Goal: Check status: Check status

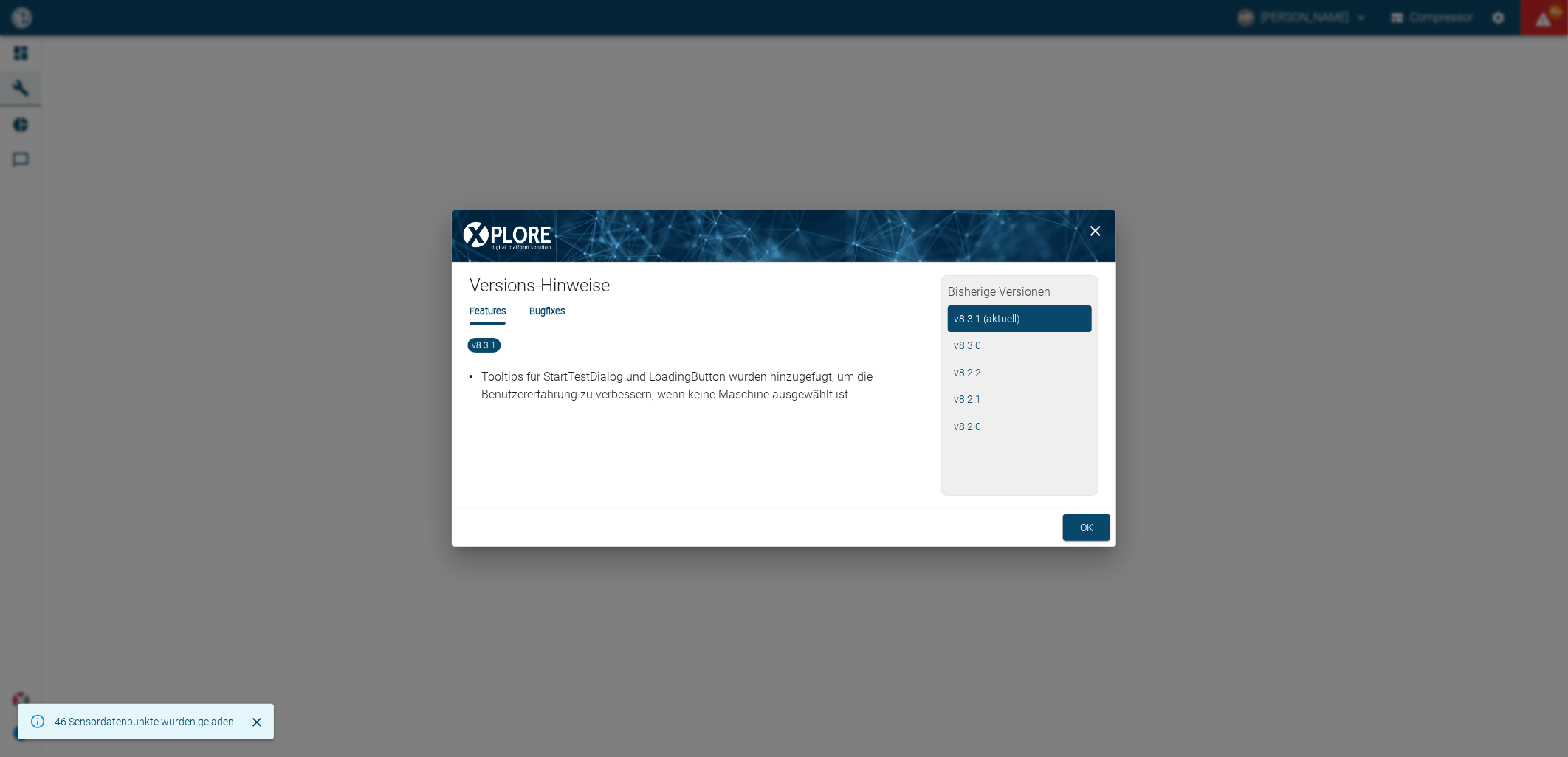
drag, startPoint x: 0, startPoint y: 0, endPoint x: 1090, endPoint y: 533, distance: 1213.3
click at [1093, 539] on button "ok" at bounding box center [1086, 527] width 47 height 27
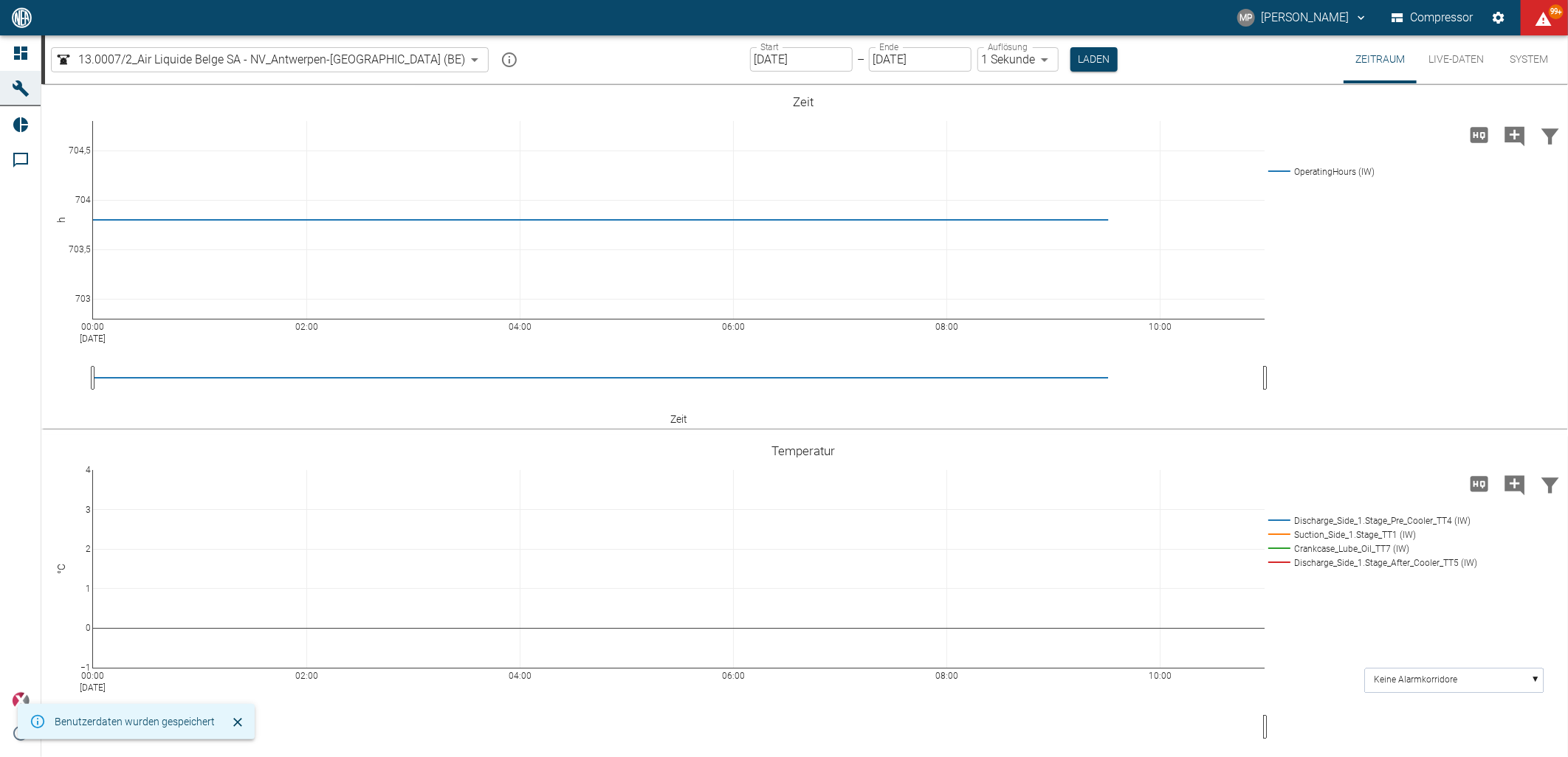
click at [381, 60] on body "MP [PERSON_NAME] Compressor 99+ Dashboard Maschinen Reports Kommentare powered …" at bounding box center [784, 378] width 1568 height 757
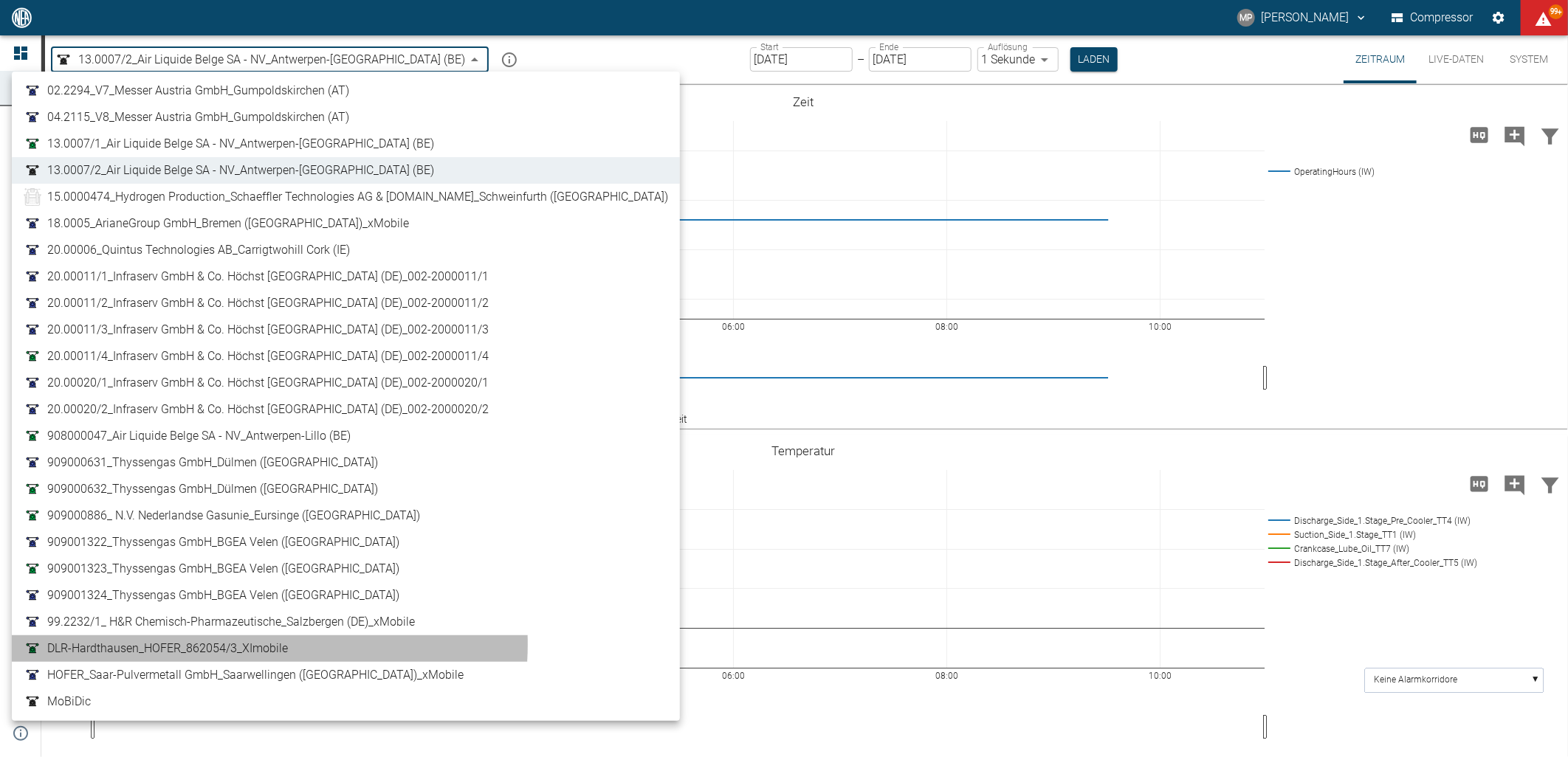
click at [233, 644] on span "DLR-Hardthausen_HOFER_862054/3_XImobile" at bounding box center [168, 648] width 240 height 18
type input "6a824e10-dda1-494e-a717-2bb9560b64a4"
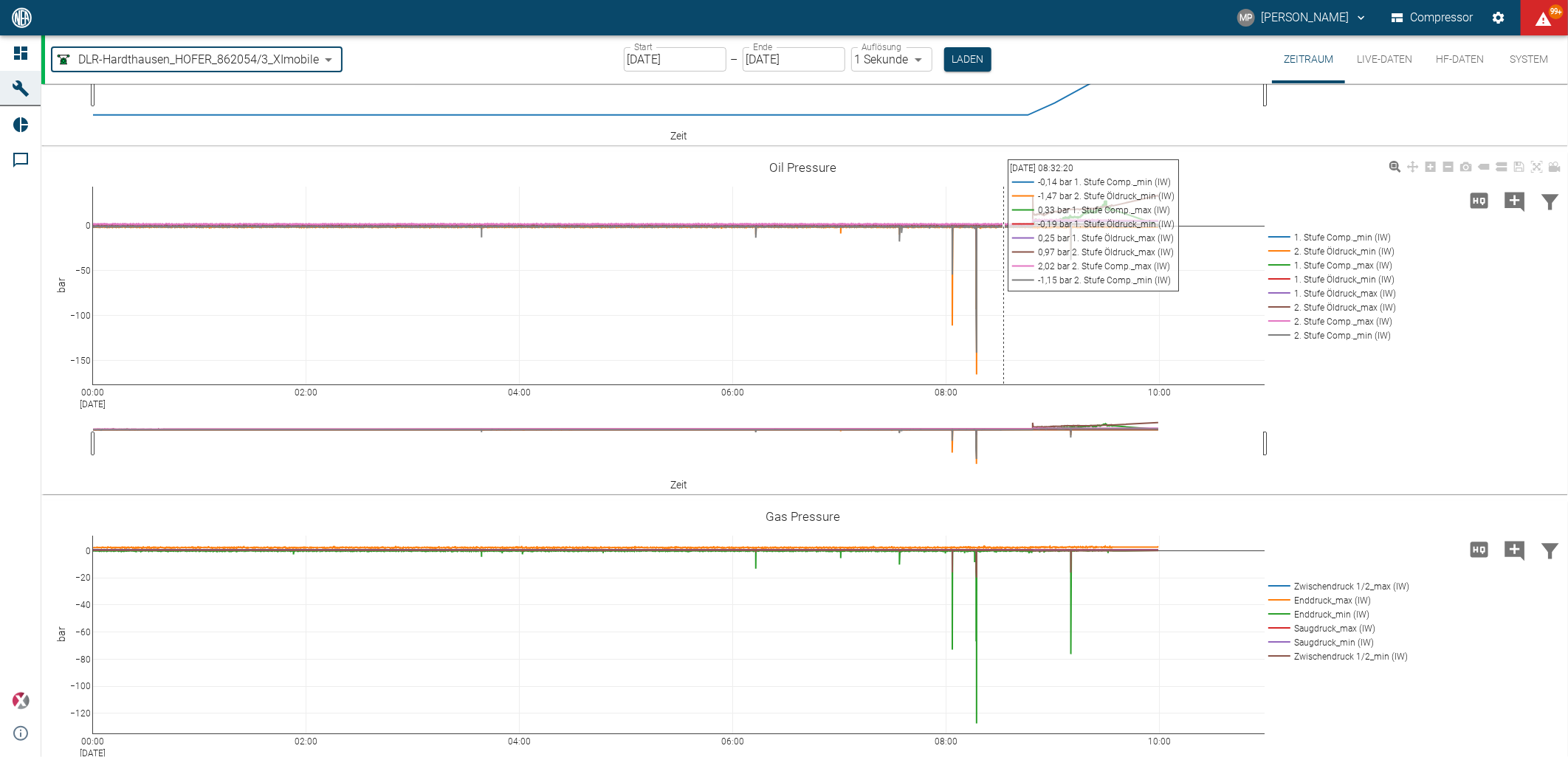
scroll to position [211, 0]
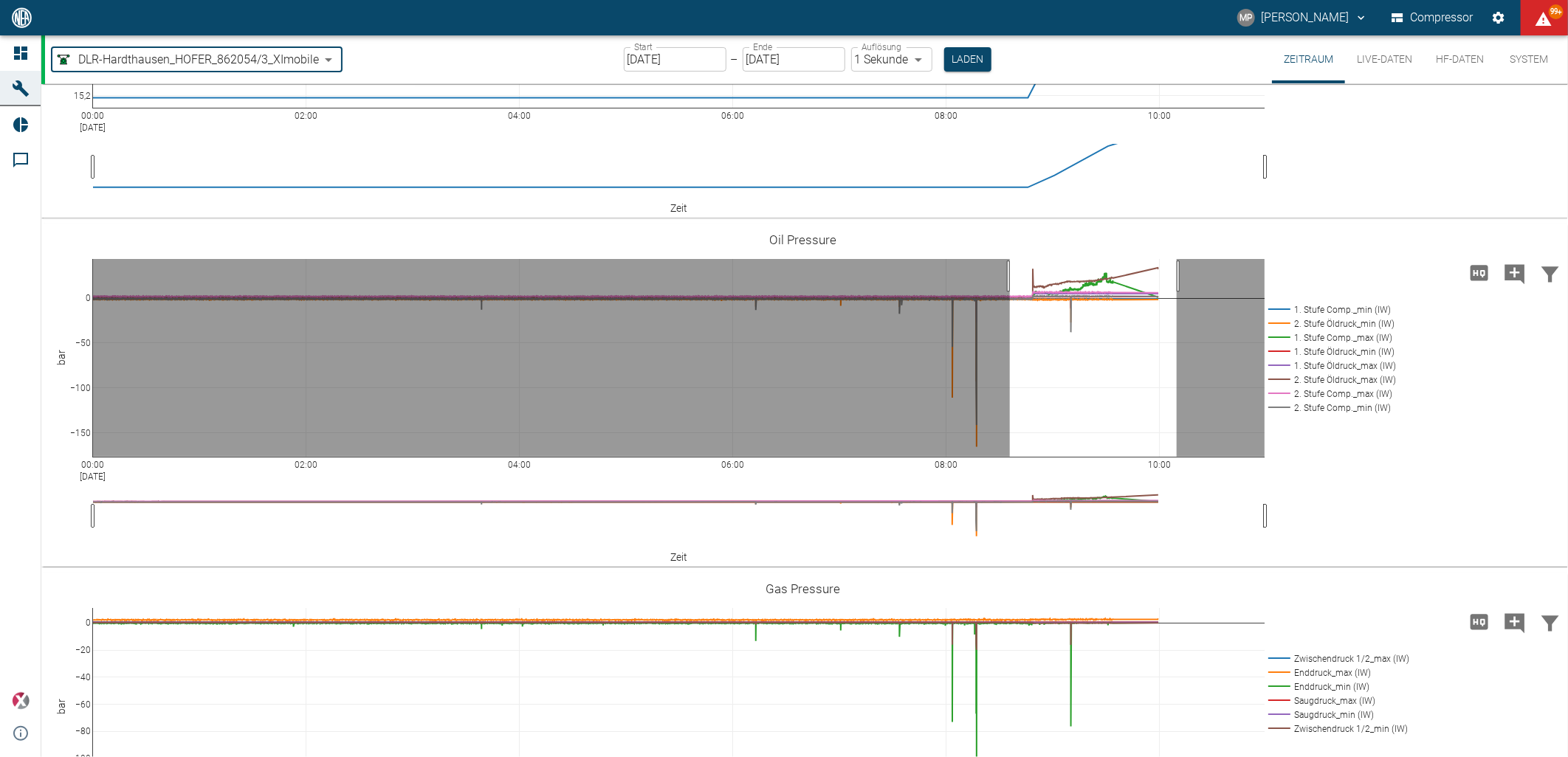
drag, startPoint x: 1010, startPoint y: 276, endPoint x: 1177, endPoint y: 282, distance: 167.1
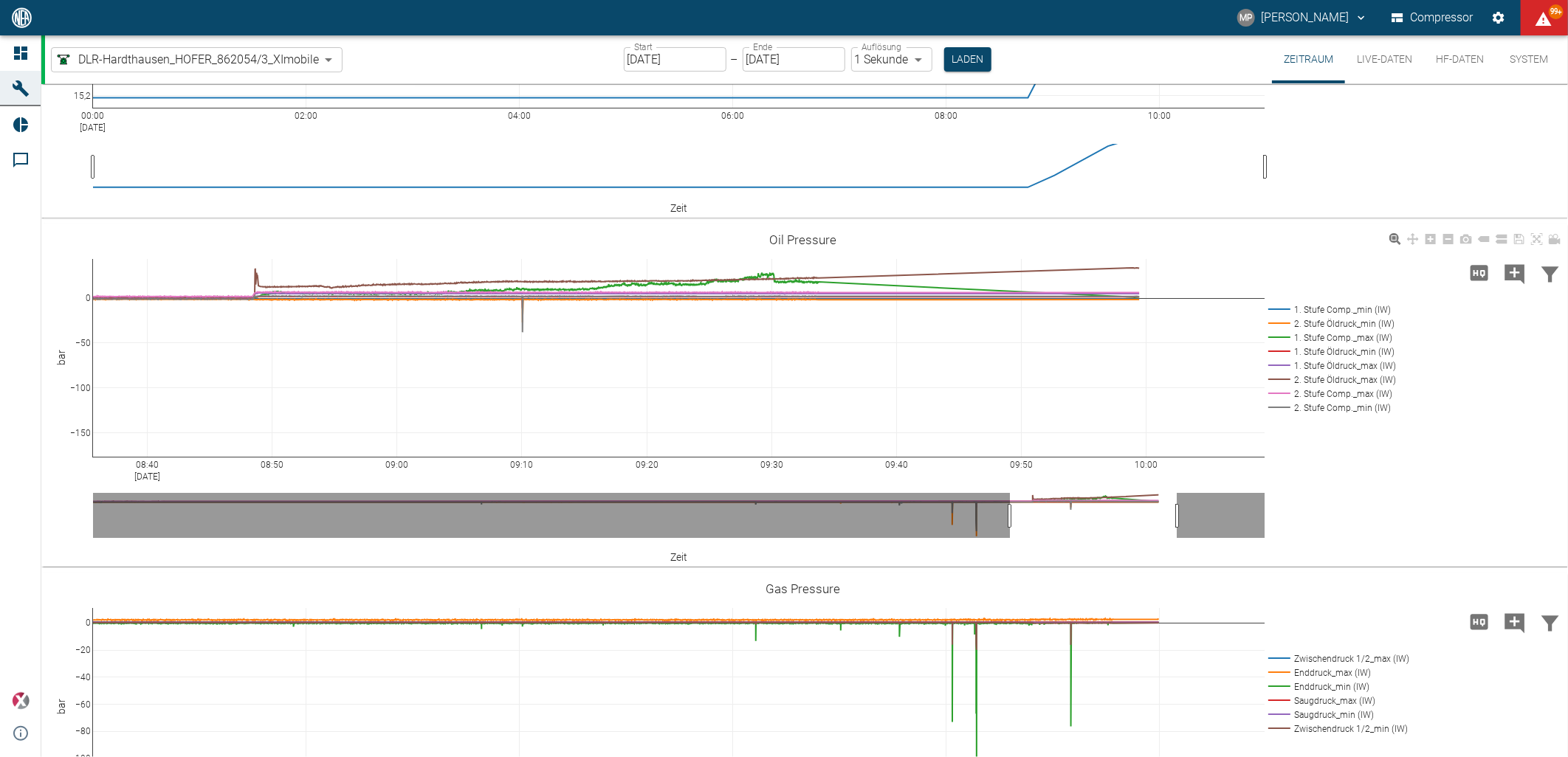
click at [1301, 325] on rect at bounding box center [1329, 324] width 130 height 14
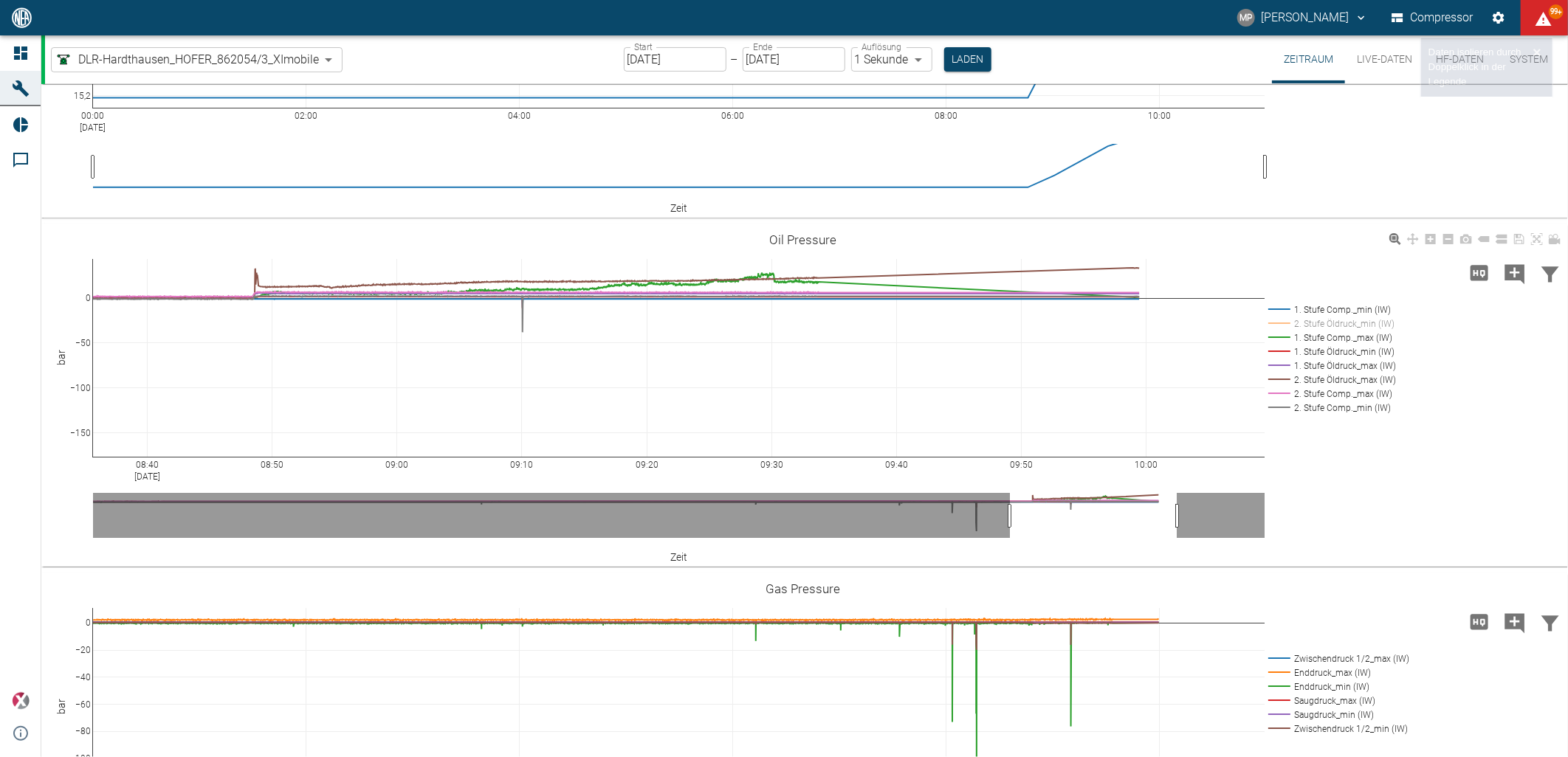
click at [1300, 351] on rect at bounding box center [1329, 352] width 130 height 14
click at [1308, 404] on rect at bounding box center [1329, 408] width 130 height 14
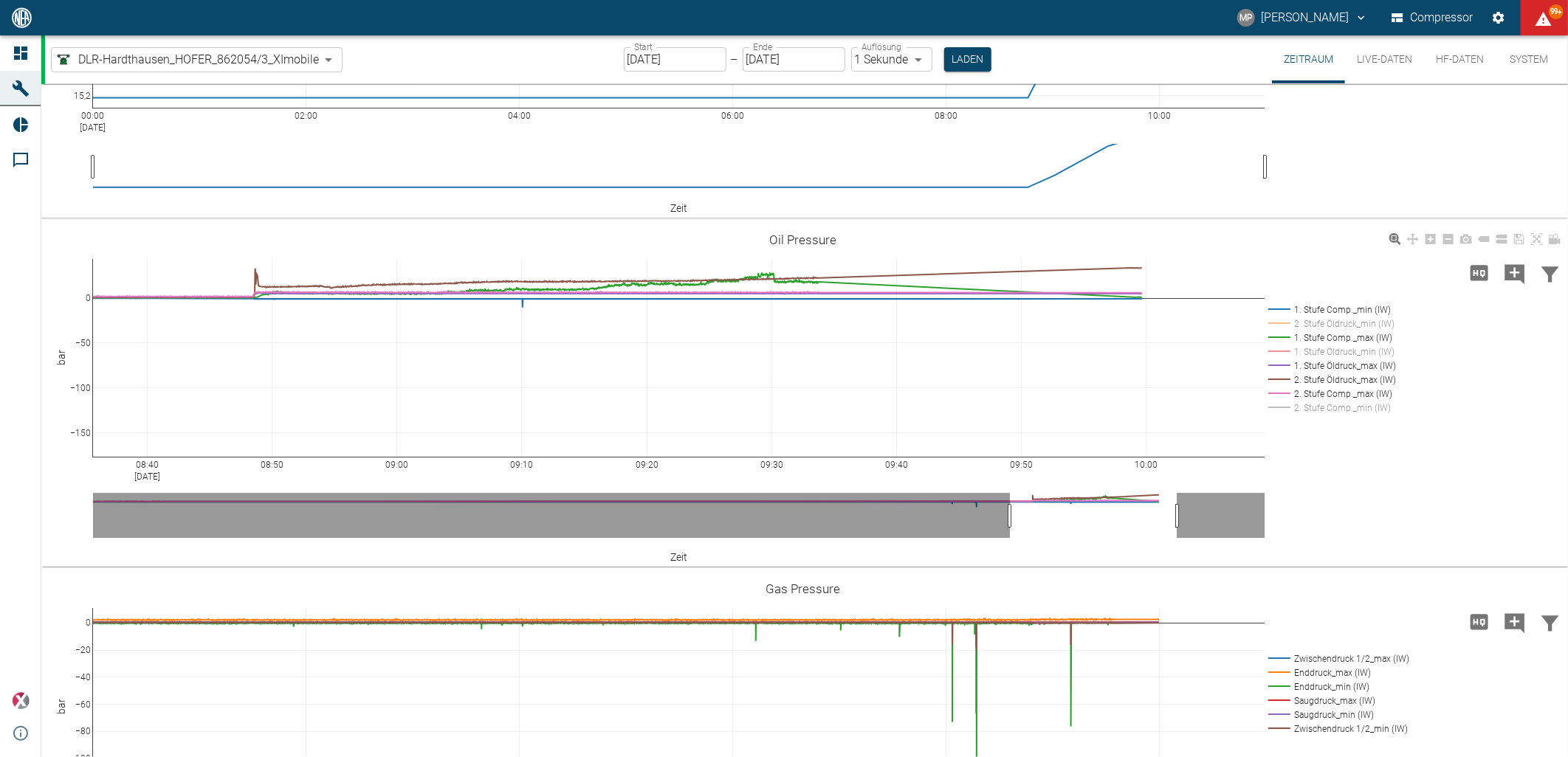
click at [1280, 335] on rect at bounding box center [1329, 338] width 130 height 14
click at [1282, 389] on rect at bounding box center [1329, 394] width 130 height 14
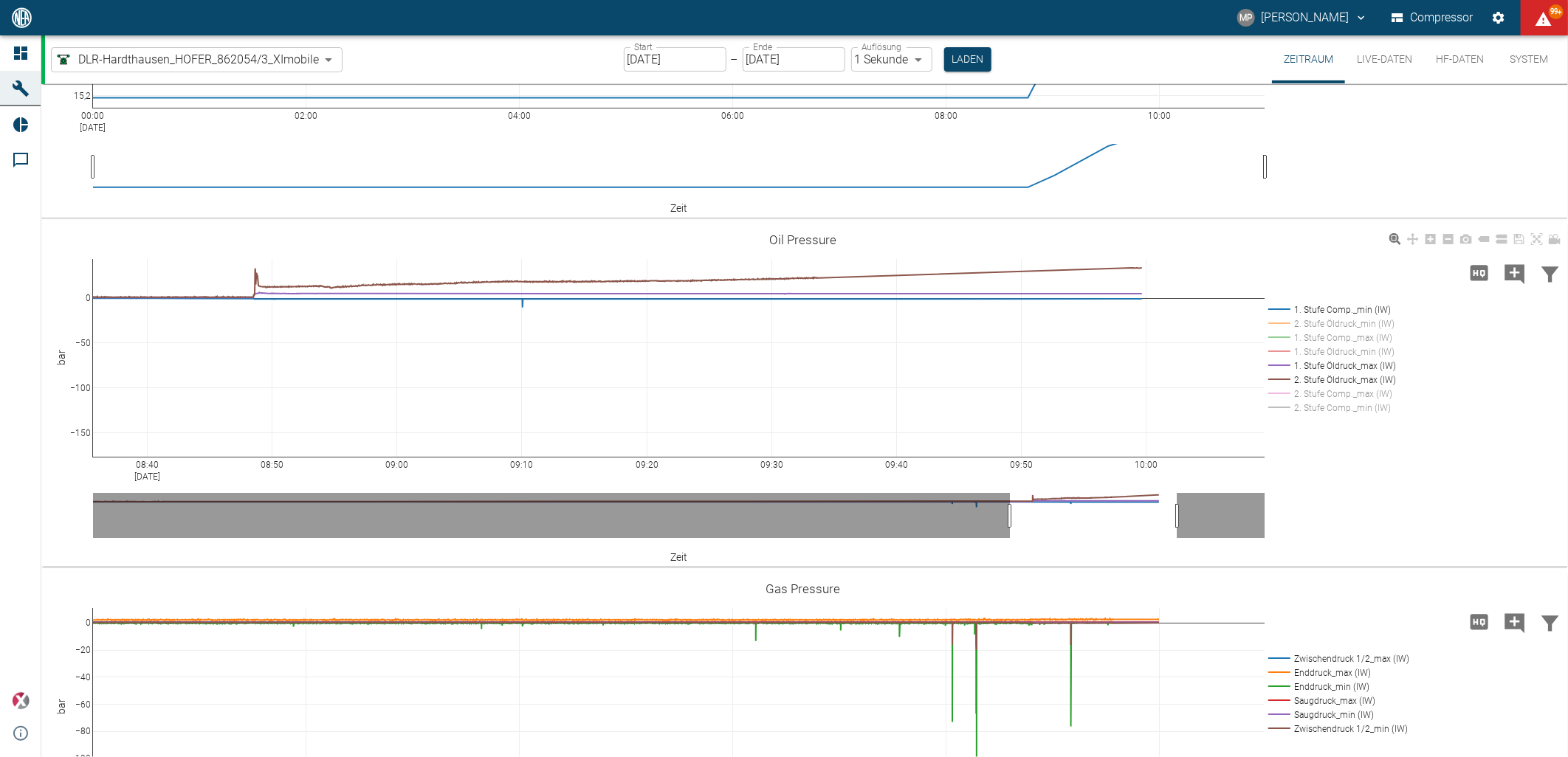
click at [1277, 304] on rect at bounding box center [1329, 310] width 130 height 14
click at [1045, 257] on div "08:40 [DATE] 08:50 09:00 09:10 09:20 09:30 09:40 09:50 10:00 −150 −100 −50 0 1.…" at bounding box center [803, 396] width 1523 height 332
click at [691, 68] on input "[DATE]" at bounding box center [675, 60] width 103 height 25
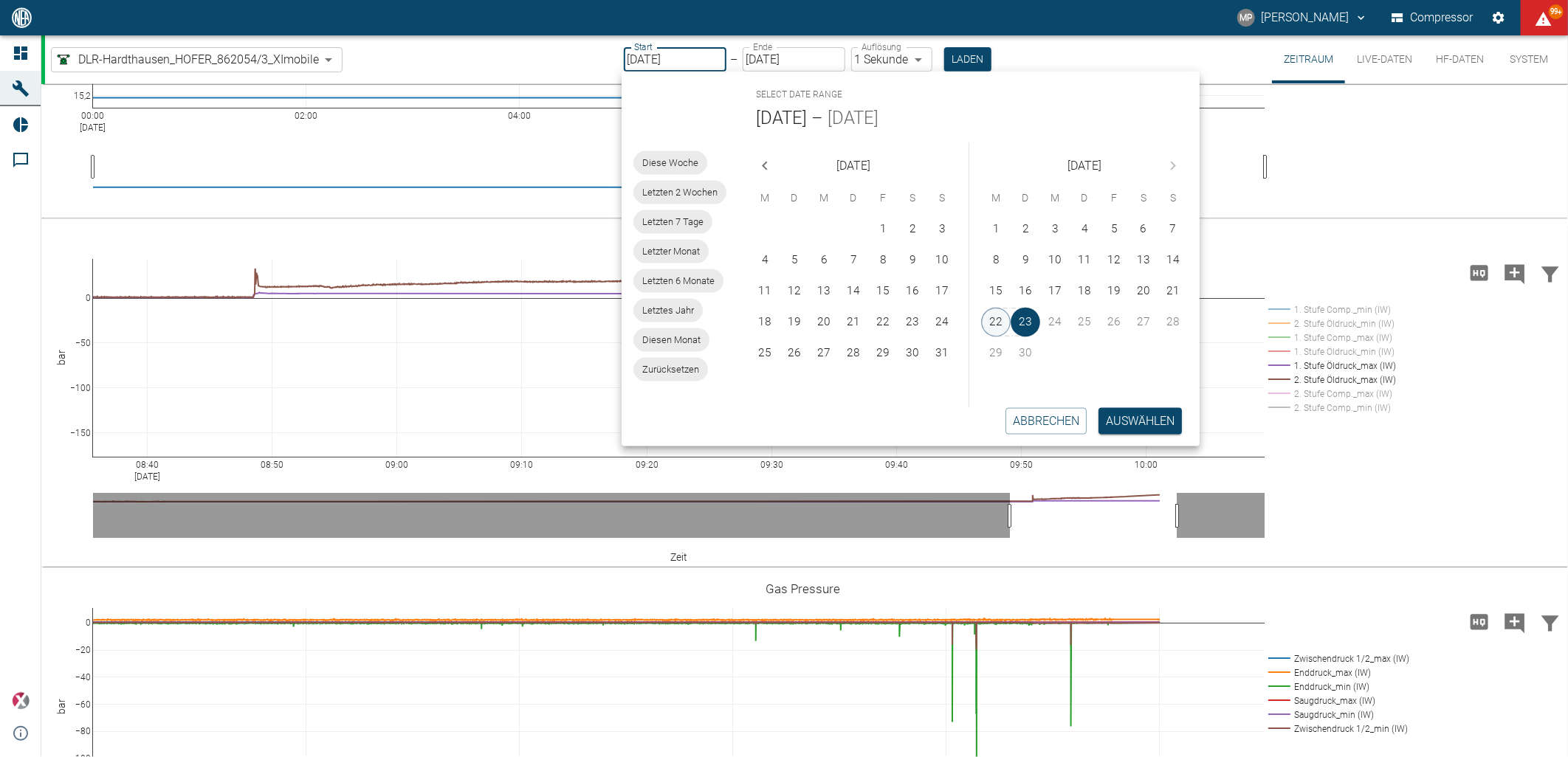
click at [992, 319] on button "22" at bounding box center [996, 323] width 30 height 30
type input "[DATE]"
type input "2min"
click at [1128, 416] on button "Auswählen" at bounding box center [1141, 421] width 83 height 26
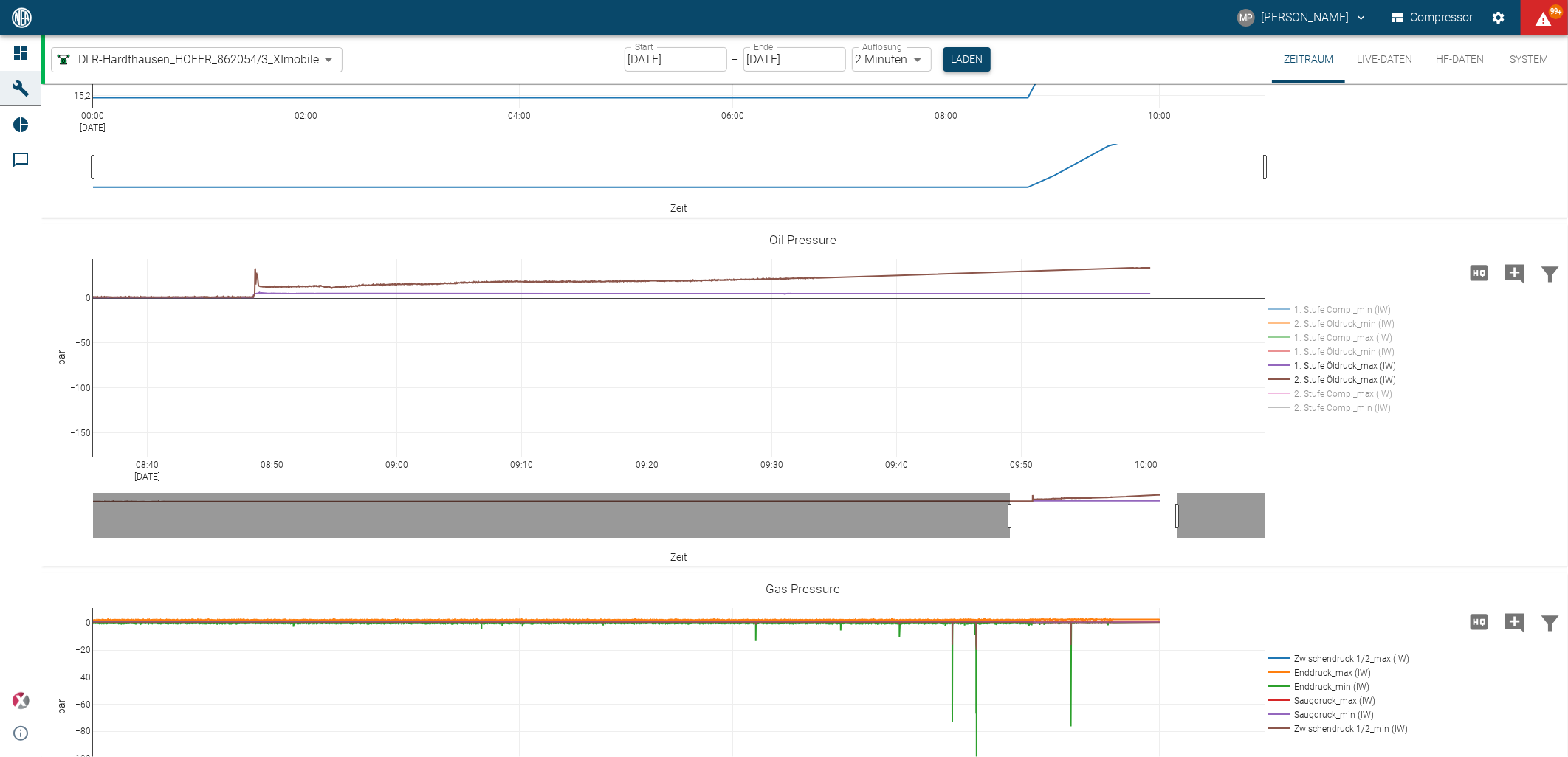
click at [952, 56] on button "Laden" at bounding box center [967, 60] width 47 height 25
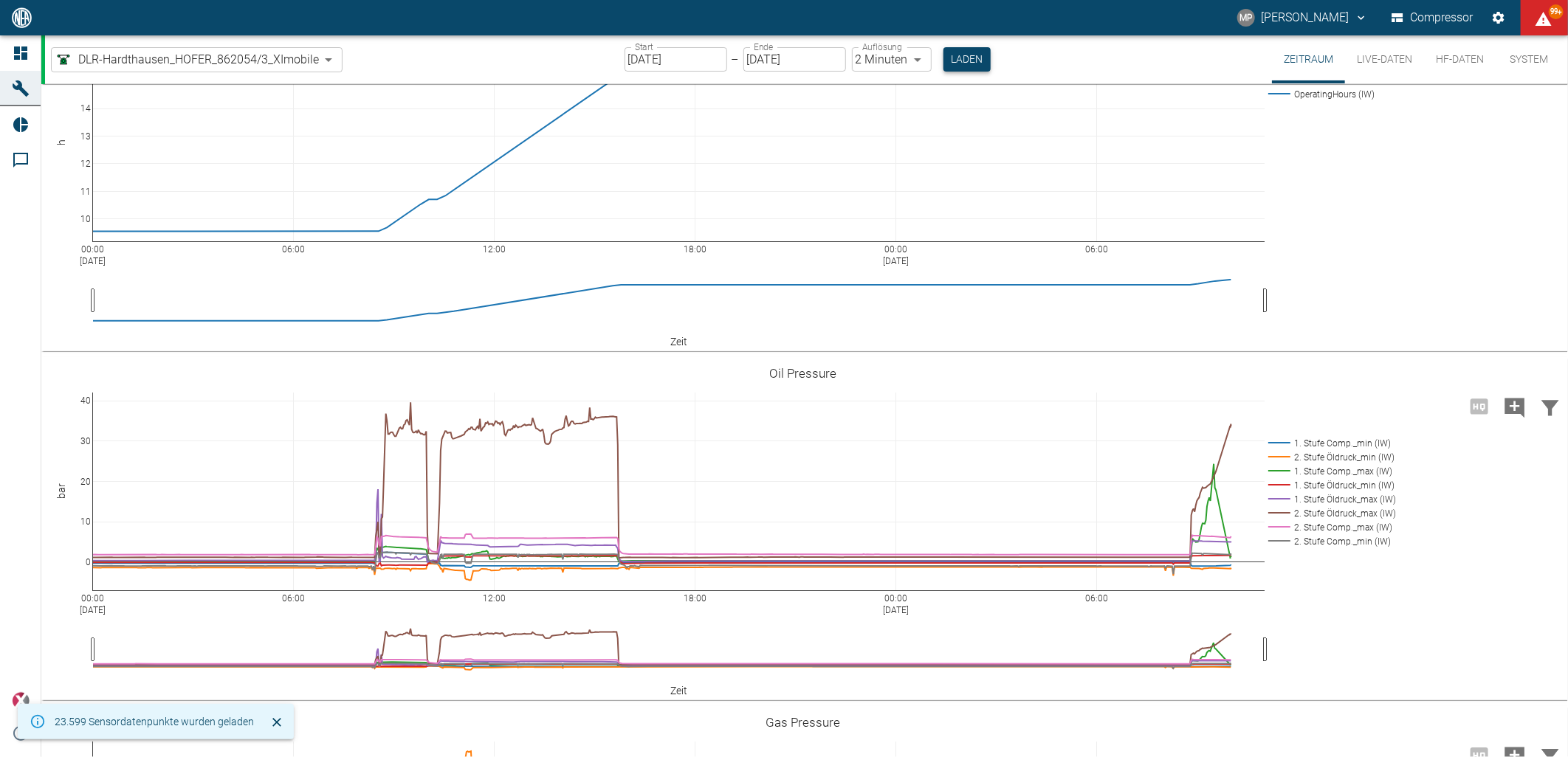
scroll to position [137, 0]
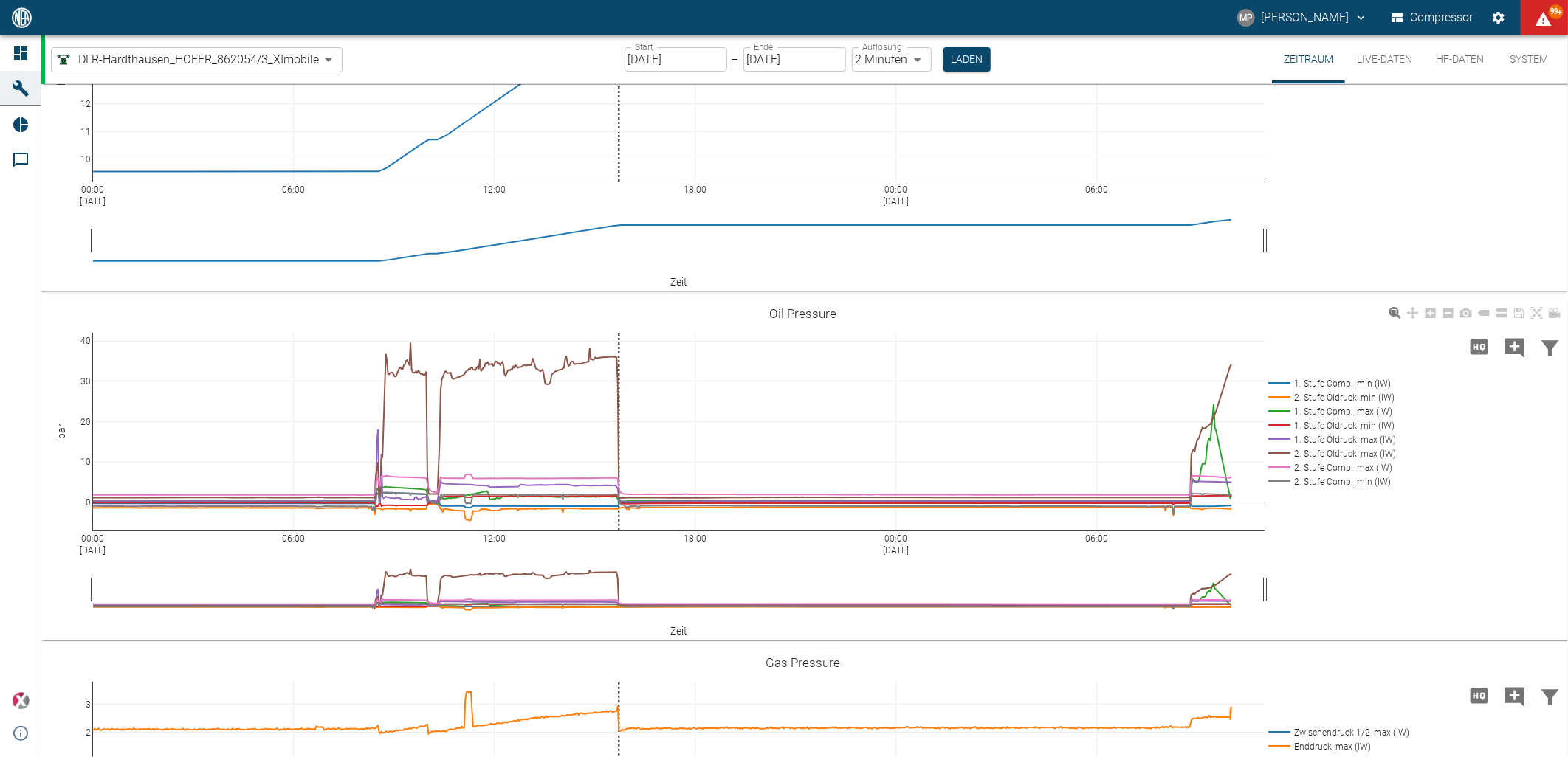
click at [1316, 382] on rect at bounding box center [1329, 383] width 130 height 14
click at [1315, 393] on rect at bounding box center [1329, 397] width 130 height 14
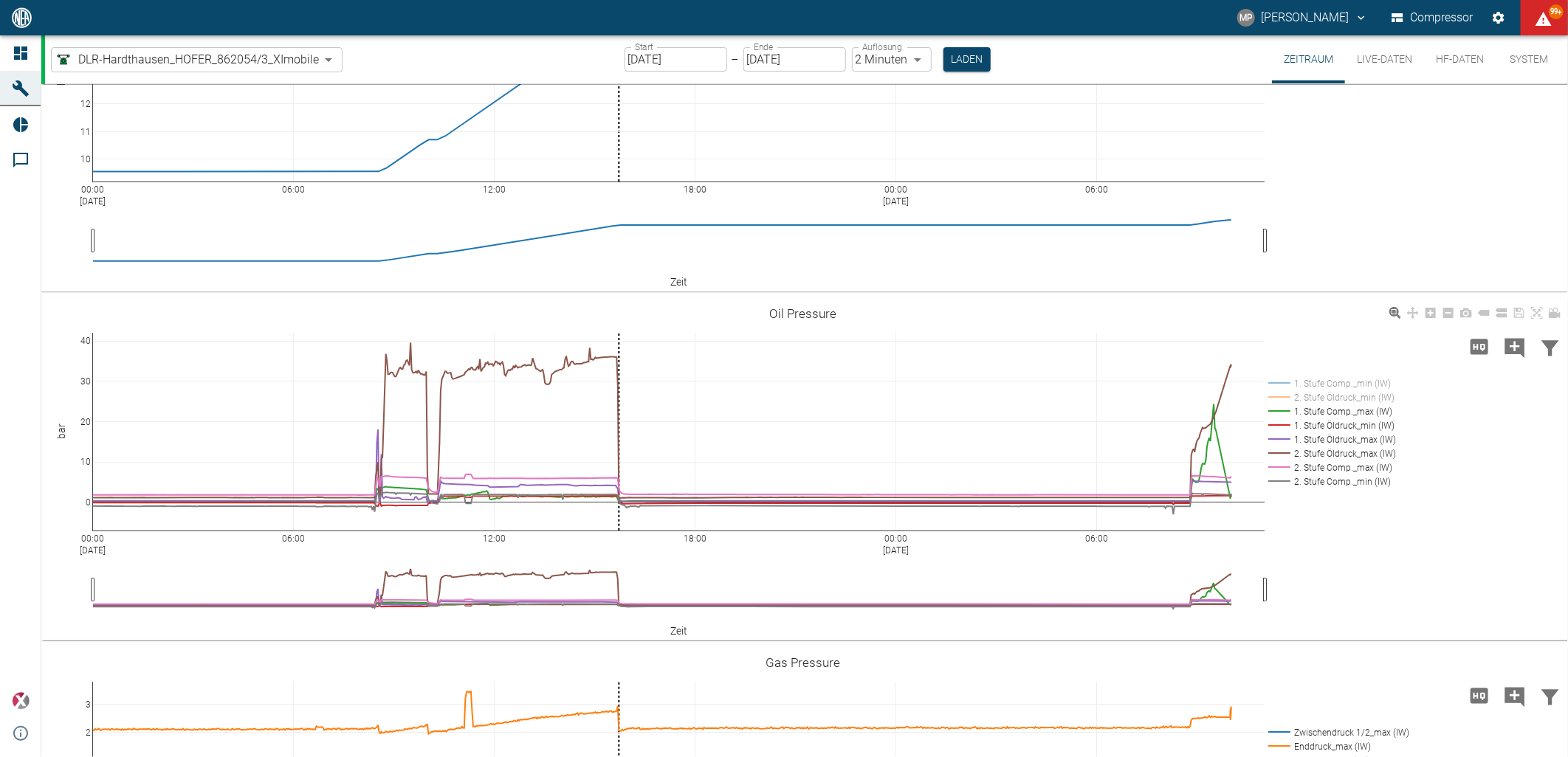
click at [1315, 408] on rect at bounding box center [1329, 411] width 130 height 14
click at [1318, 423] on rect at bounding box center [1329, 425] width 130 height 14
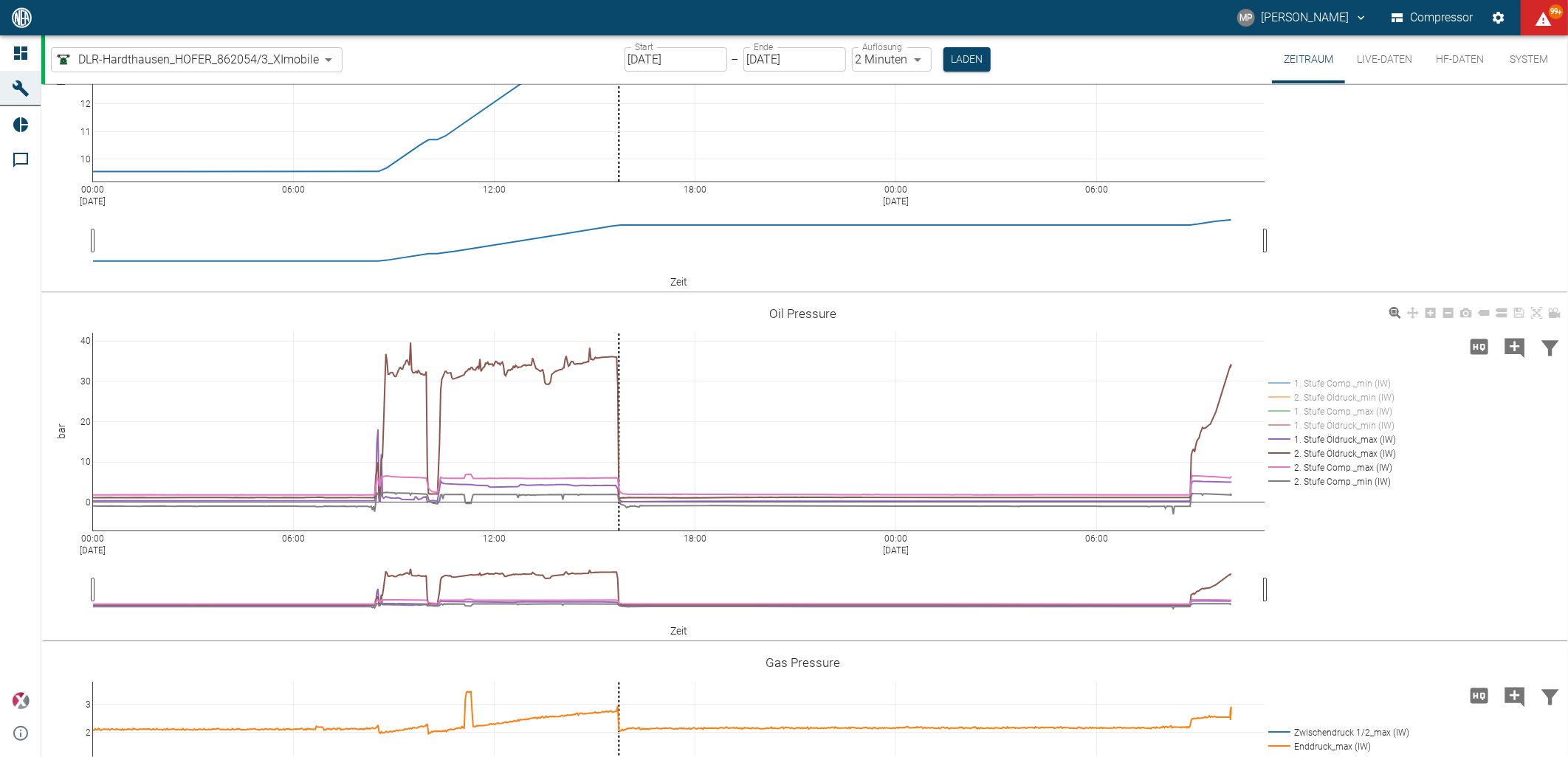
click at [1326, 469] on rect at bounding box center [1329, 468] width 130 height 14
click at [1327, 482] on rect at bounding box center [1329, 482] width 130 height 14
